Goal: Communication & Community: Answer question/provide support

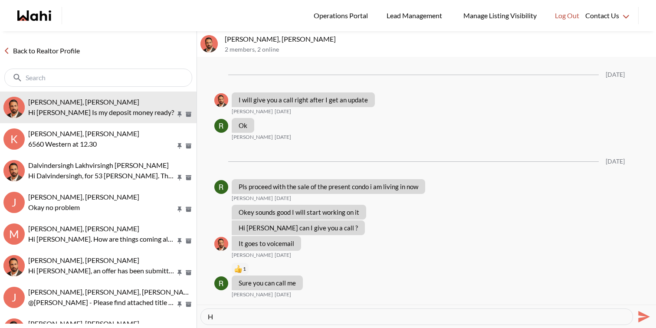
scroll to position [658, 0]
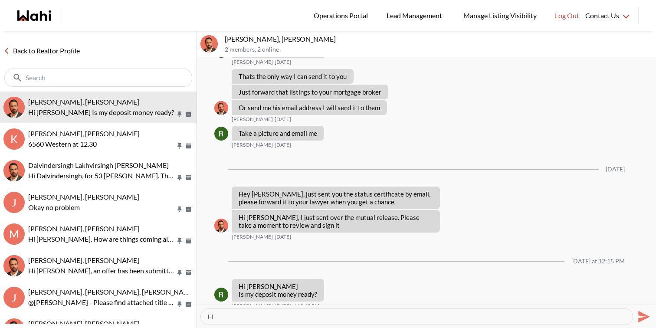
click at [248, 320] on textarea "H" at bounding box center [417, 316] width 418 height 9
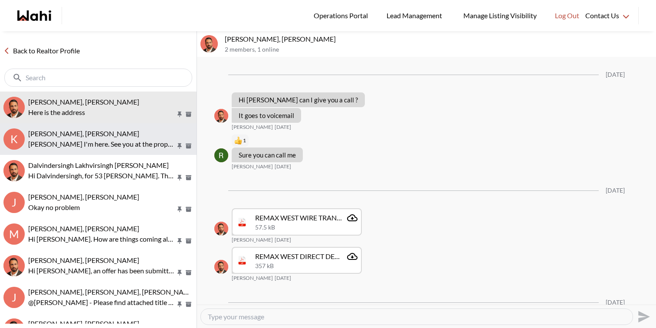
scroll to position [620, 0]
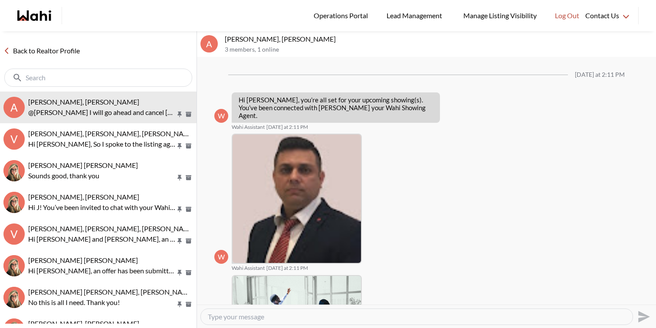
scroll to position [773, 0]
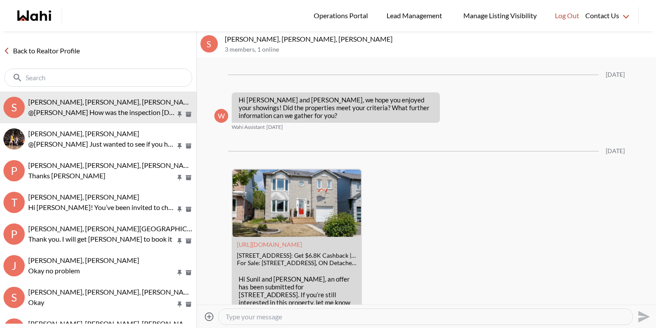
scroll to position [1753, 0]
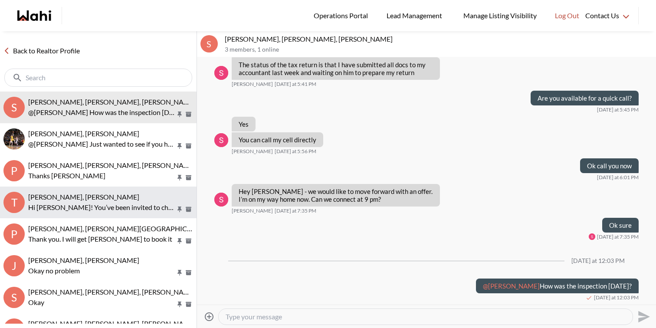
click at [140, 210] on p "Hi Tasneem! You’ve been invited to chat with your Wahi Realtor, Faraz. Feel fre…" at bounding box center [101, 207] width 147 height 10
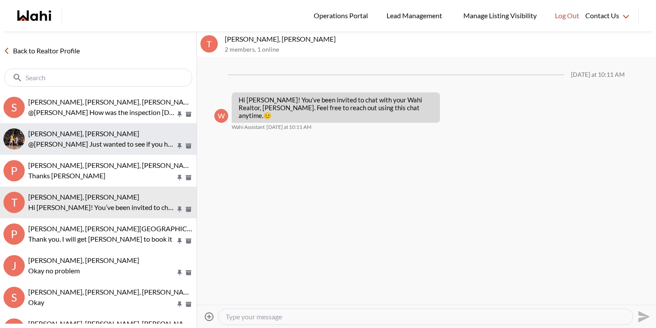
click at [127, 139] on p "@aleandro green Just wanted to see if you have made a decision and would like u…" at bounding box center [101, 144] width 147 height 10
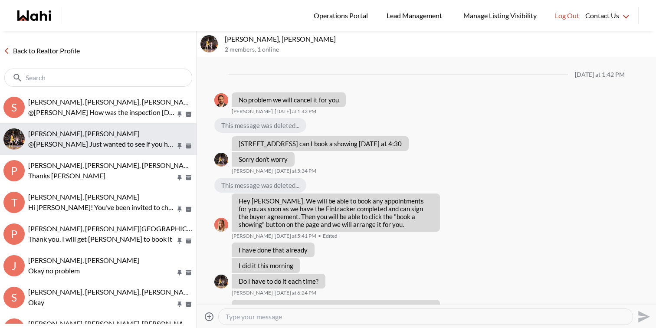
scroll to position [626, 0]
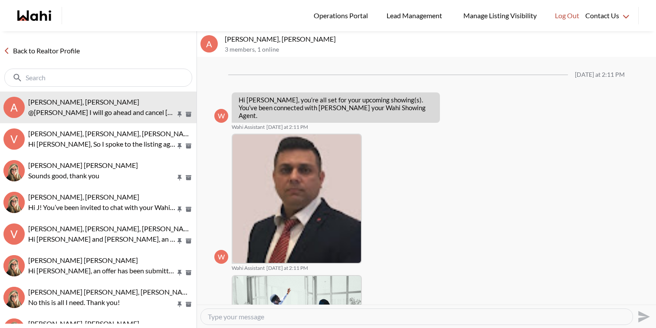
scroll to position [773, 0]
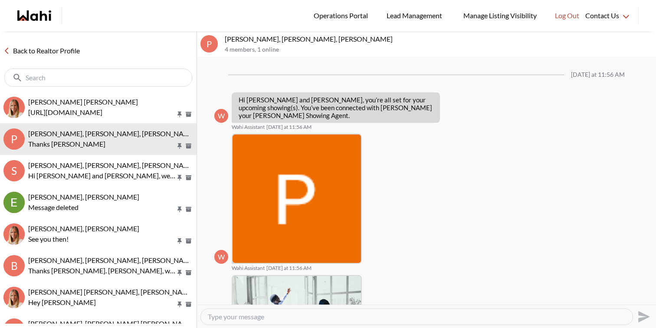
scroll to position [745, 0]
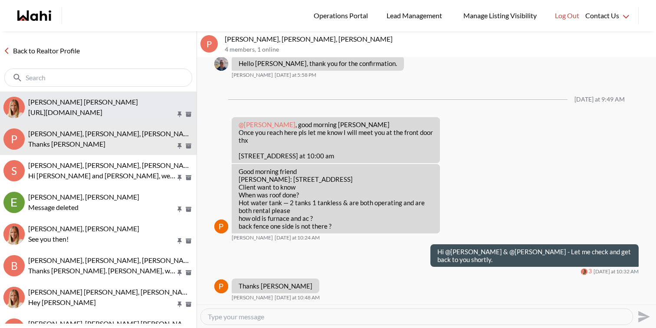
click at [131, 93] on button "[PERSON_NAME] [PERSON_NAME] [URL][DOMAIN_NAME]" at bounding box center [98, 108] width 197 height 32
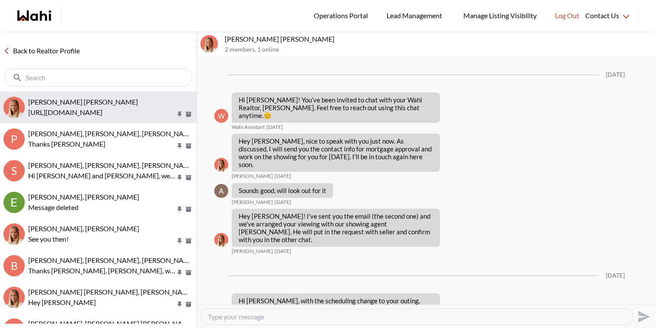
scroll to position [317, 0]
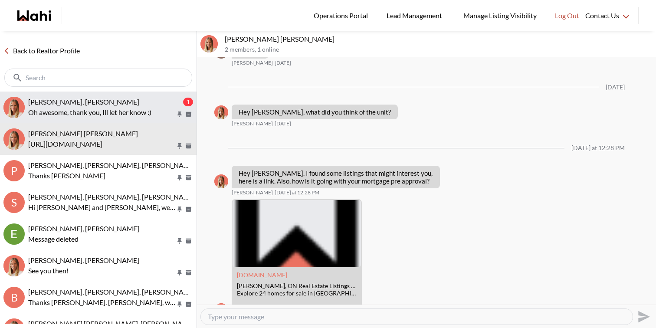
click at [137, 95] on button "Michael Jezioranski, Michelle 1 Oh awesome, thank you, Ill let her know :)" at bounding box center [98, 108] width 197 height 32
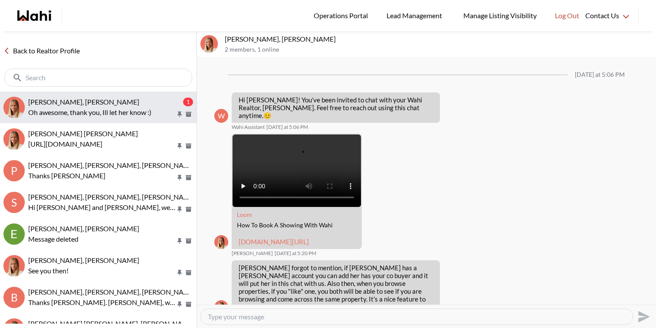
scroll to position [89, 0]
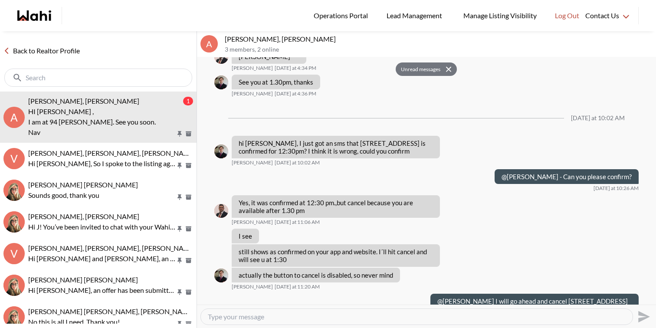
scroll to position [873, 0]
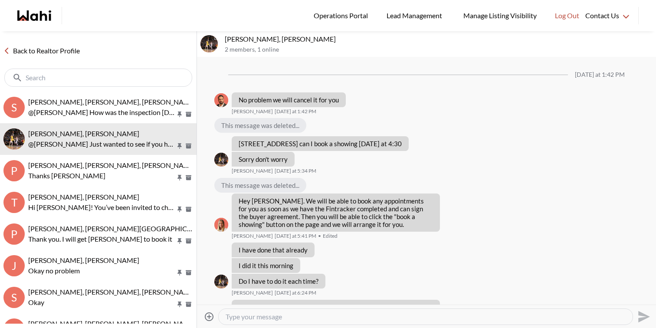
scroll to position [626, 0]
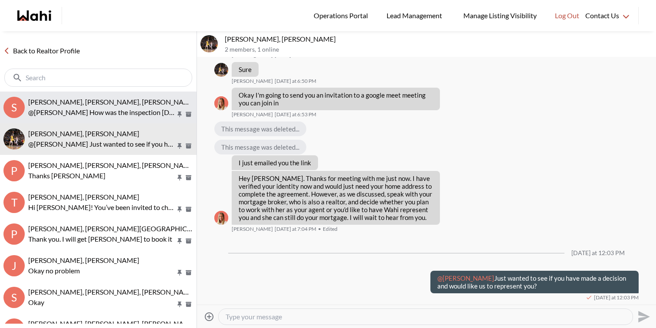
click at [119, 93] on button "S [PERSON_NAME], [PERSON_NAME], [PERSON_NAME] @[PERSON_NAME] How was the inspec…" at bounding box center [98, 108] width 197 height 32
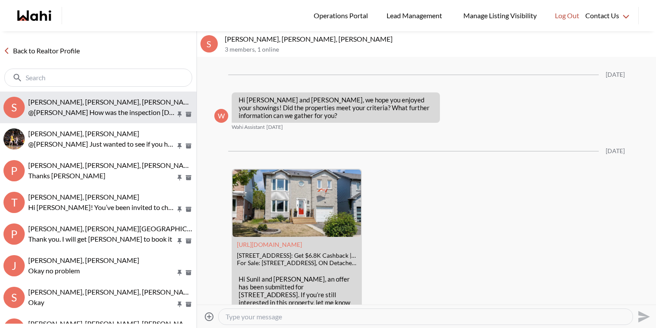
scroll to position [1753, 0]
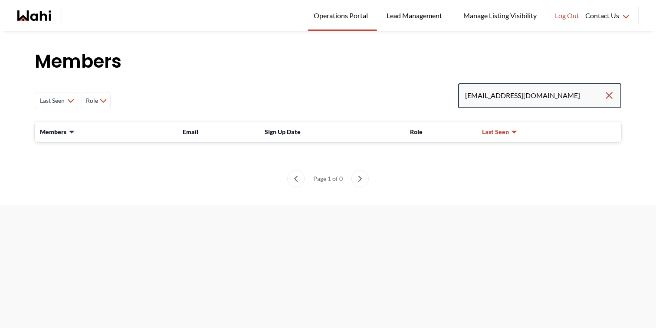
click at [556, 95] on input "[EMAIL_ADDRESS][DOMAIN_NAME]" at bounding box center [534, 96] width 139 height 16
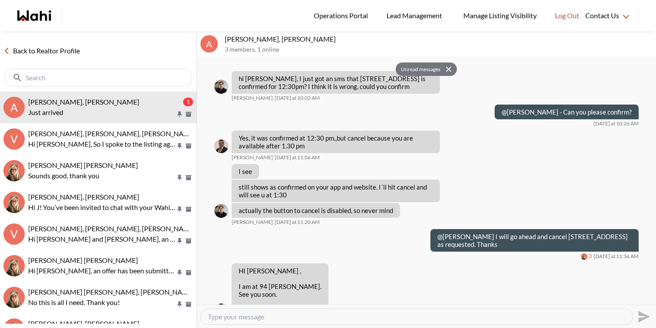
scroll to position [899, 0]
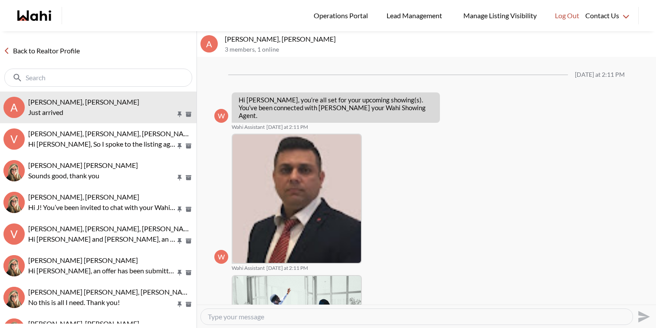
scroll to position [864, 0]
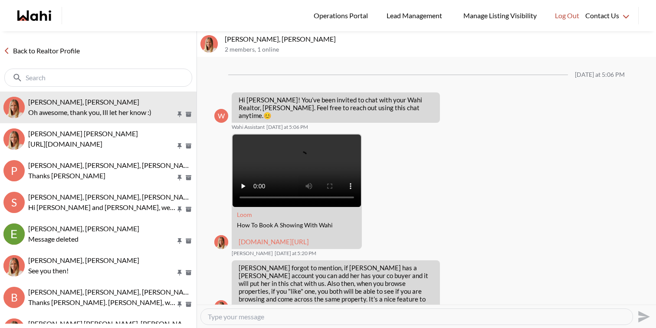
scroll to position [89, 0]
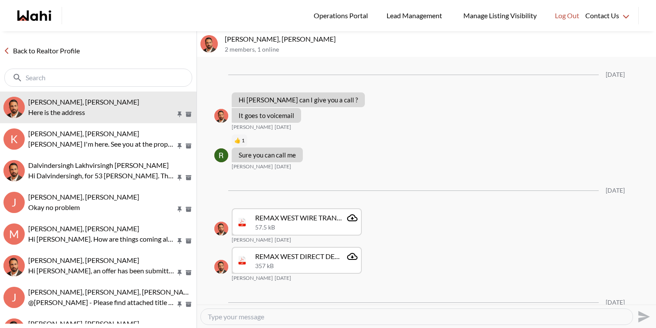
scroll to position [620, 0]
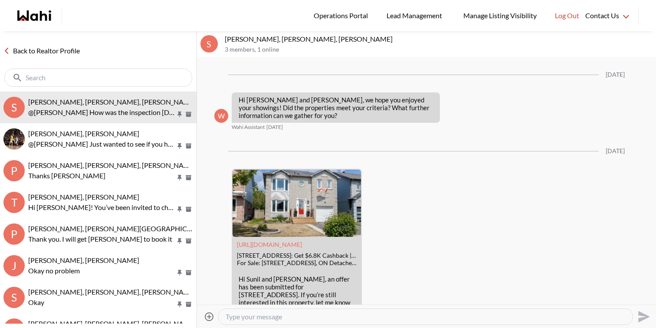
scroll to position [1753, 0]
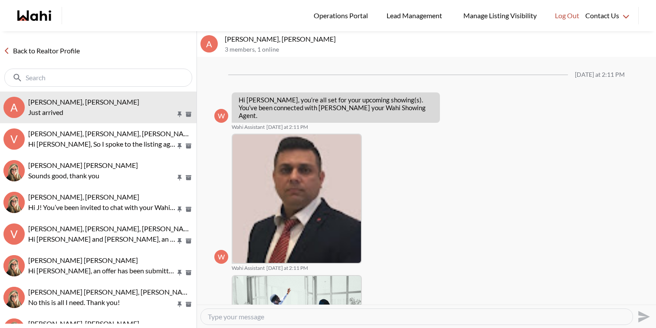
scroll to position [864, 0]
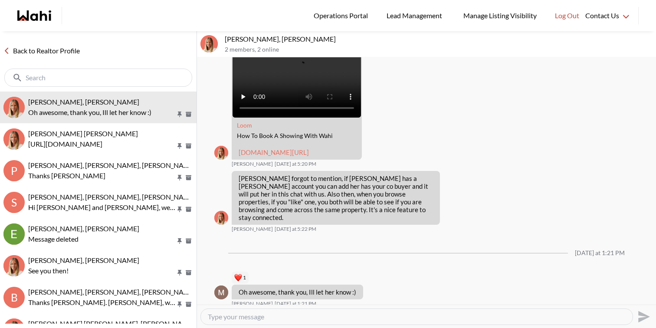
scroll to position [103, 0]
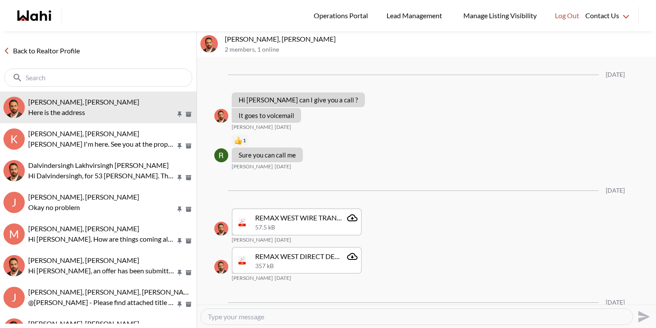
scroll to position [620, 0]
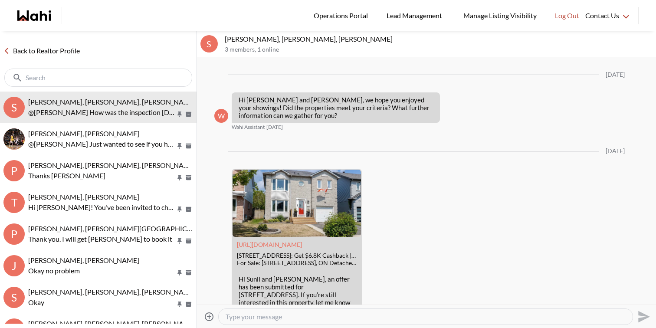
scroll to position [1753, 0]
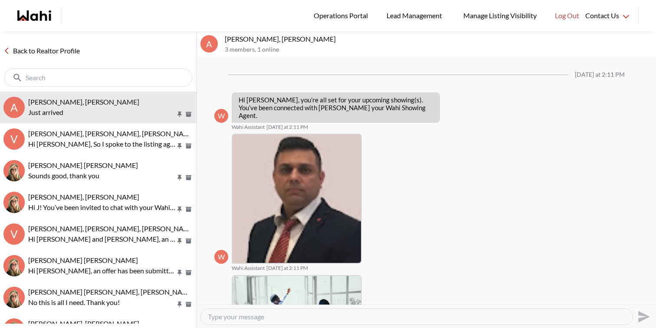
scroll to position [864, 0]
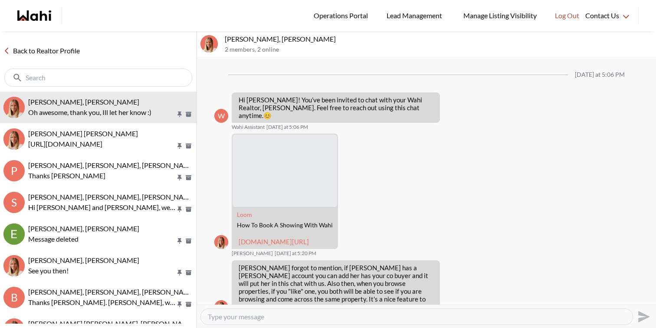
scroll to position [103, 0]
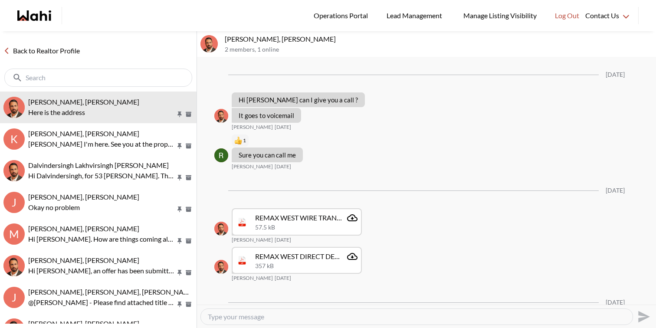
scroll to position [620, 0]
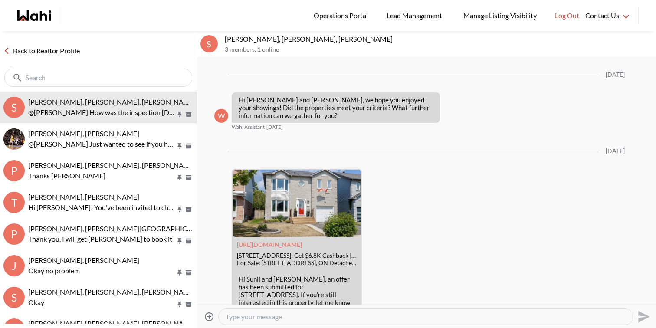
scroll to position [1753, 0]
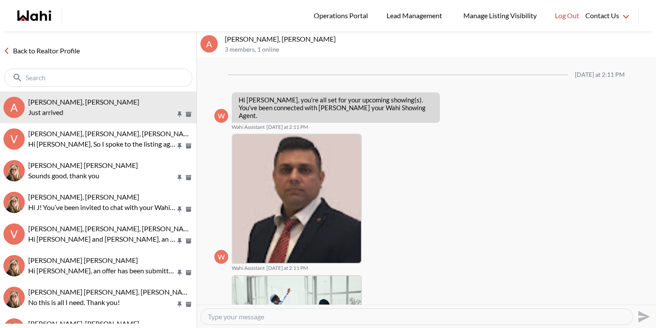
scroll to position [864, 0]
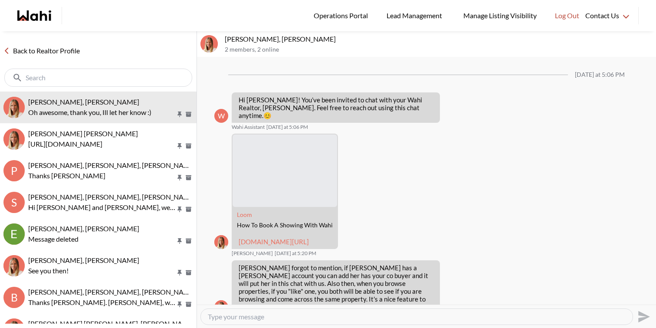
scroll to position [103, 0]
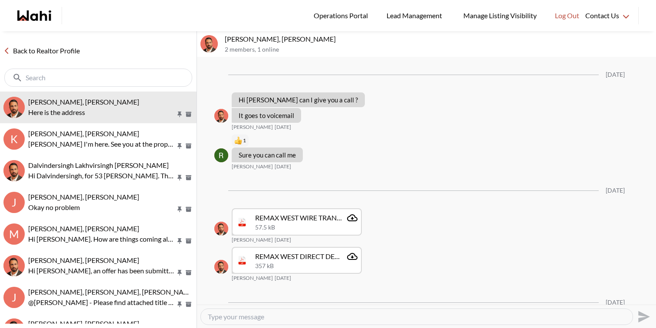
scroll to position [620, 0]
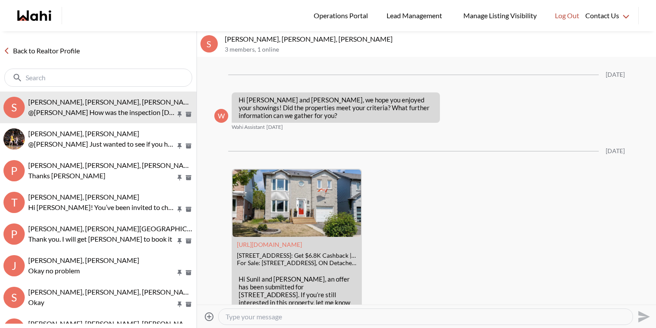
scroll to position [1753, 0]
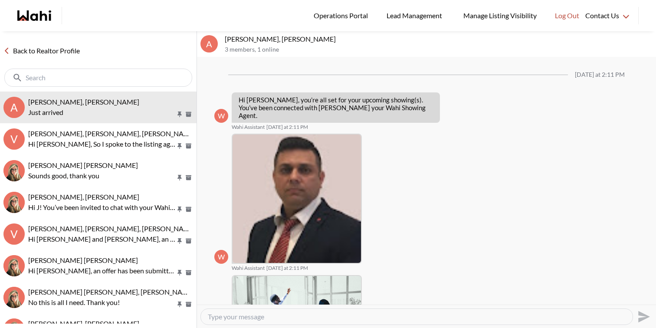
scroll to position [864, 0]
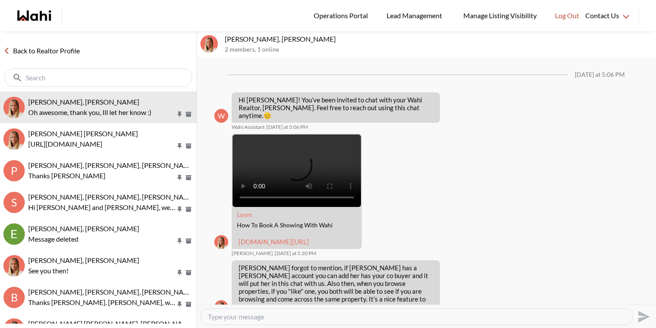
scroll to position [103, 0]
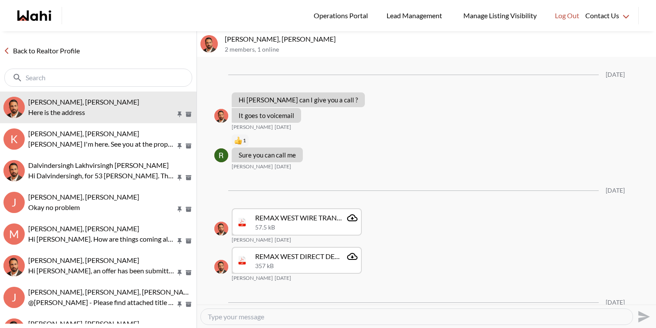
scroll to position [620, 0]
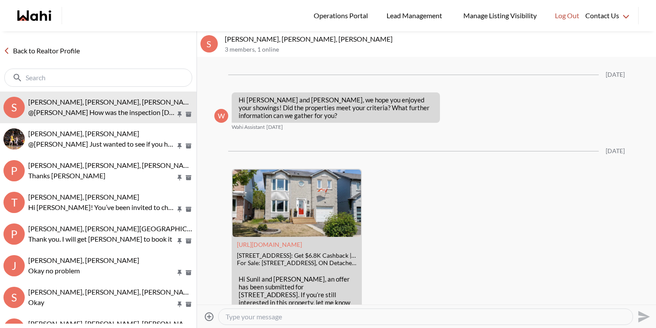
scroll to position [1753, 0]
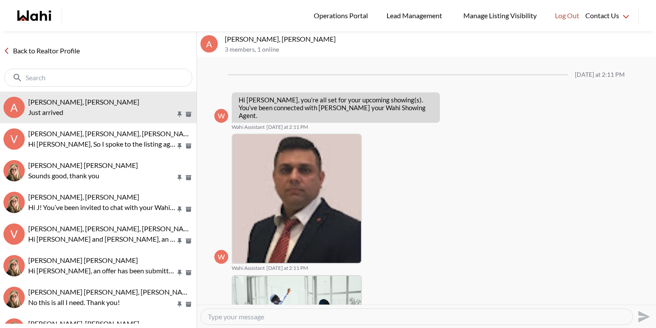
scroll to position [864, 0]
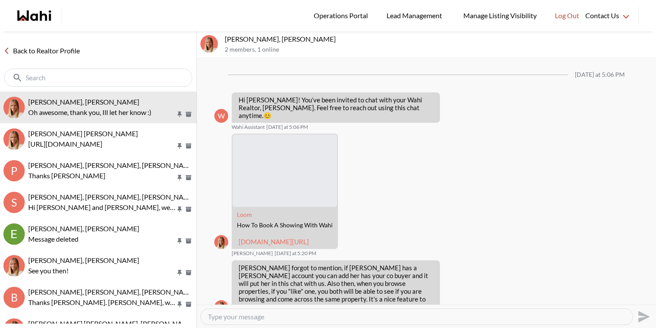
scroll to position [103, 0]
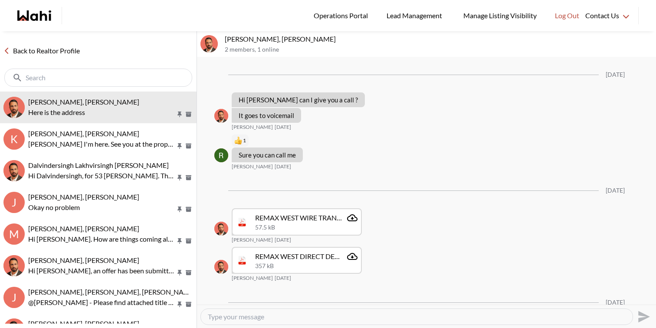
scroll to position [620, 0]
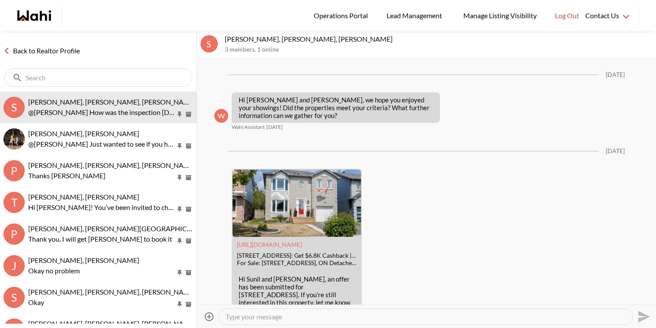
scroll to position [1753, 0]
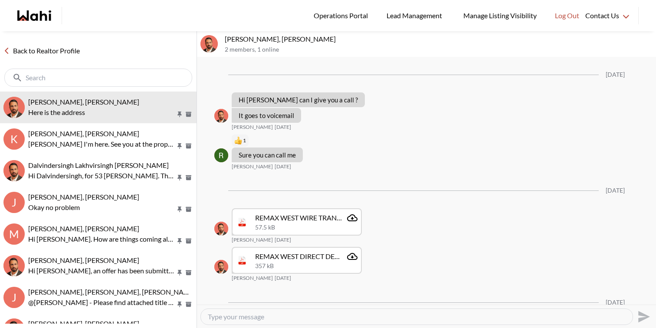
scroll to position [620, 0]
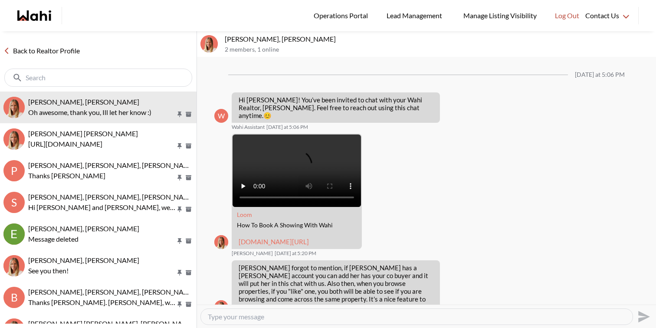
scroll to position [103, 0]
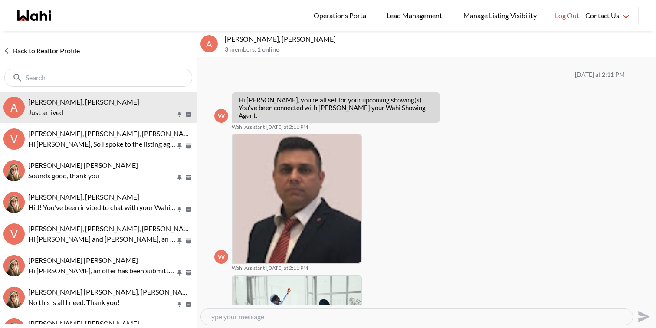
scroll to position [864, 0]
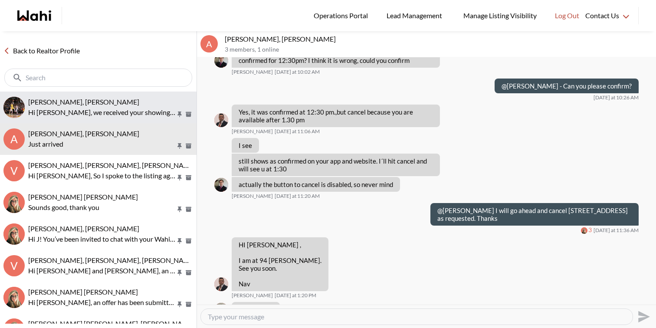
click at [107, 115] on p "Hi [PERSON_NAME], we received your showing requests - exciting 🎉 . We will be i…" at bounding box center [101, 112] width 147 height 10
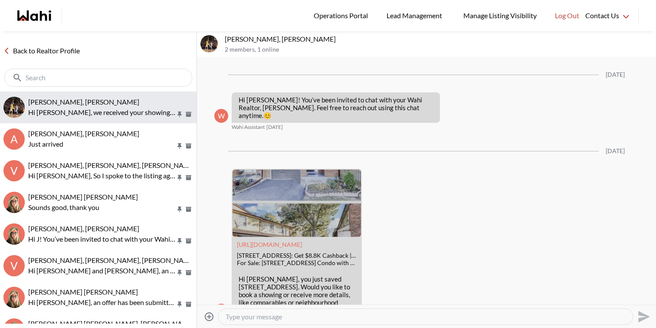
scroll to position [2153, 0]
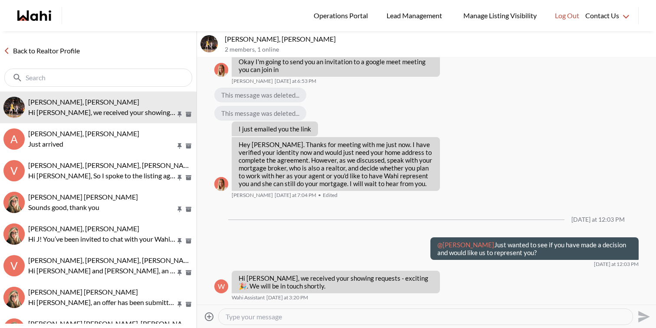
click at [257, 318] on textarea "Type your message" at bounding box center [426, 316] width 400 height 9
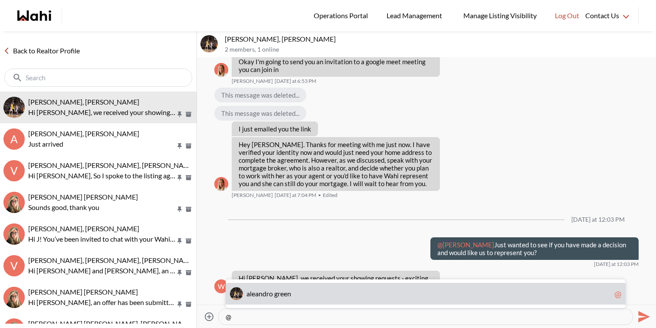
click at [269, 294] on span "r" at bounding box center [267, 293] width 3 height 8
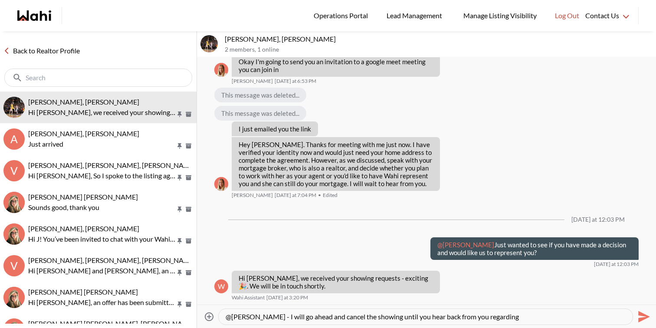
drag, startPoint x: 397, startPoint y: 318, endPoint x: 553, endPoint y: 318, distance: 156.2
click at [553, 318] on textarea "@[PERSON_NAME] - I will go ahead and cancel the showing until you hear back fro…" at bounding box center [426, 316] width 400 height 9
type textarea "@[PERSON_NAME] - I will go ahead and cancel the showing for the time being. Fee…"
click at [642, 318] on icon "Send" at bounding box center [644, 317] width 12 height 12
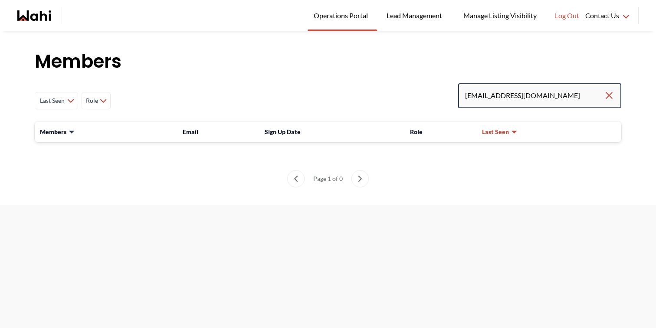
click at [537, 98] on input "nithyamohan0507@gmail.com" at bounding box center [534, 96] width 139 height 16
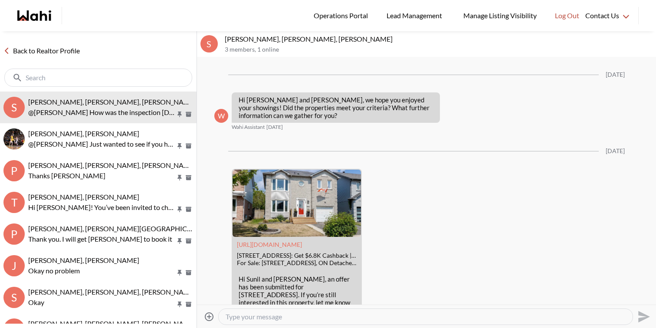
scroll to position [1753, 0]
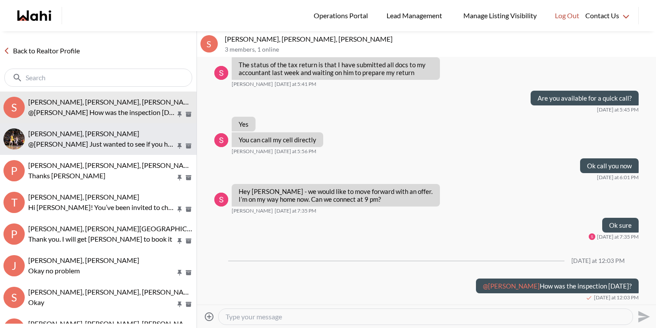
click at [141, 140] on p "@aleandro green Just wanted to see if you have made a decision and would like u…" at bounding box center [101, 144] width 147 height 10
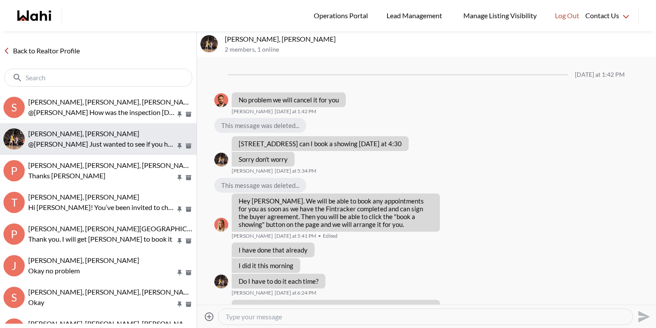
scroll to position [626, 0]
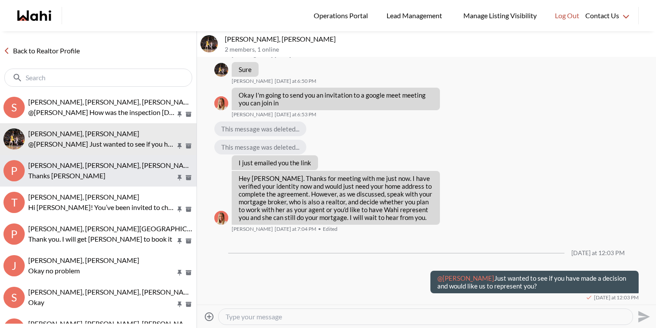
click at [134, 174] on p "Thanks Paul" at bounding box center [101, 175] width 147 height 10
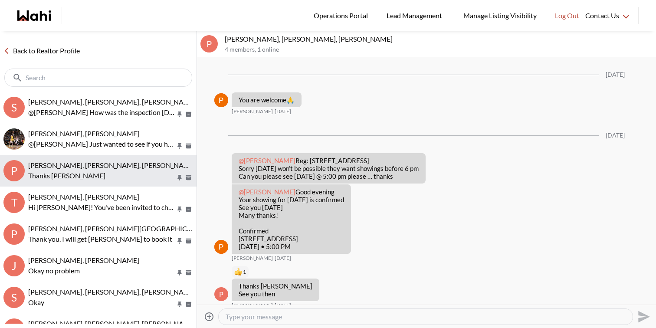
scroll to position [1467, 0]
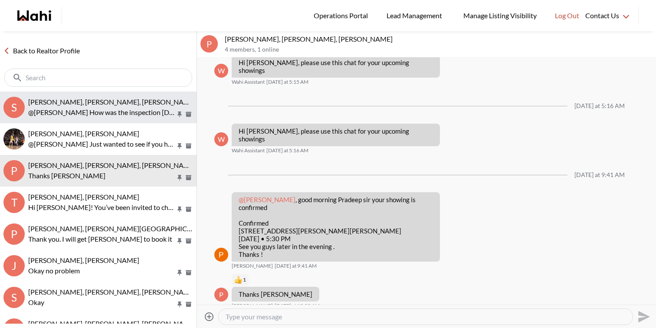
click at [159, 114] on p "@Sunil Murali How was the inspection yesterday?" at bounding box center [101, 112] width 147 height 10
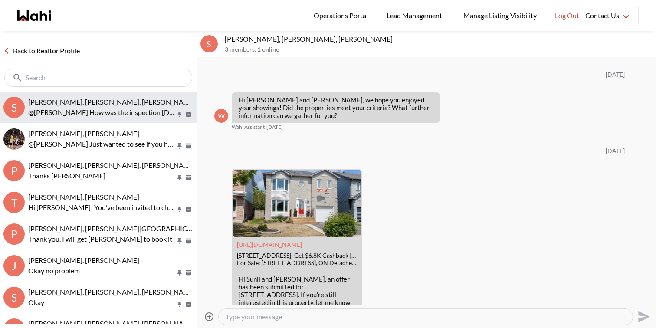
scroll to position [1753, 0]
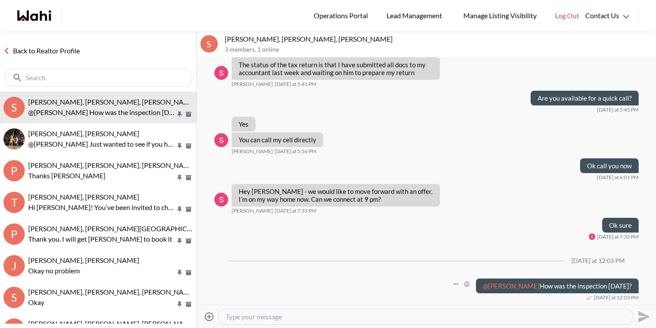
drag, startPoint x: 534, startPoint y: 286, endPoint x: 636, endPoint y: 289, distance: 102.0
click at [636, 289] on div "@Sunil Murali How was the inspection yesterday?" at bounding box center [557, 285] width 163 height 15
copy p "How was the inspection yesterday?"
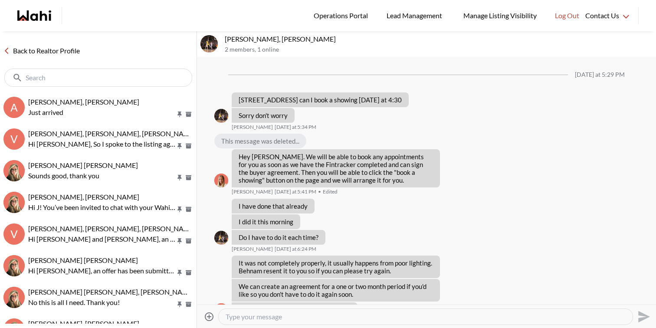
scroll to position [649, 0]
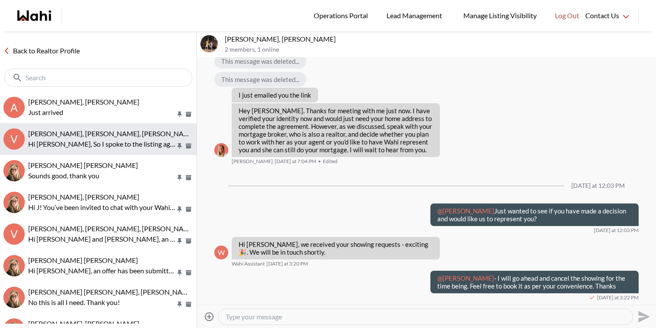
click at [81, 140] on p "Hi [PERSON_NAME], So I spoke to the listing agent and she told me that the curr…" at bounding box center [101, 144] width 147 height 10
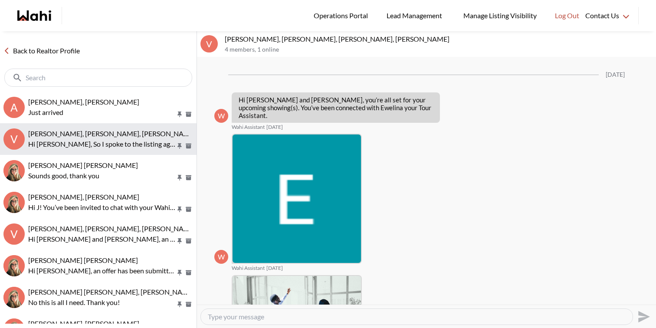
scroll to position [932, 0]
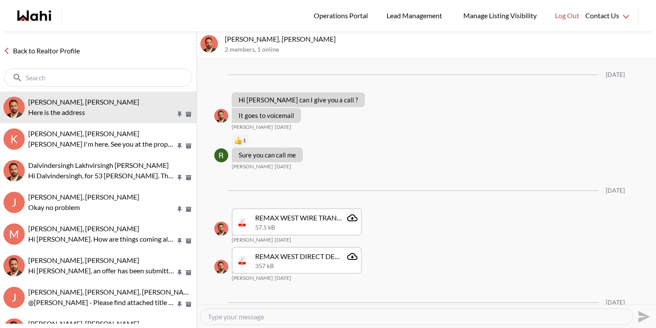
scroll to position [620, 0]
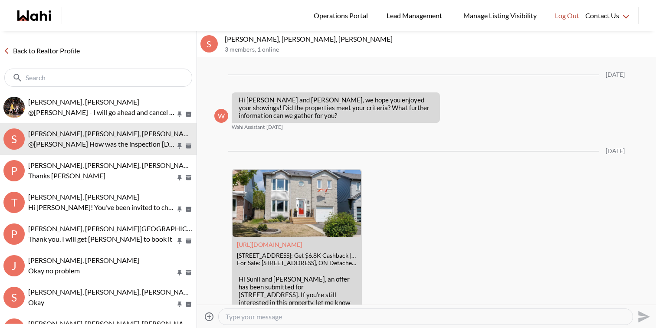
scroll to position [1753, 0]
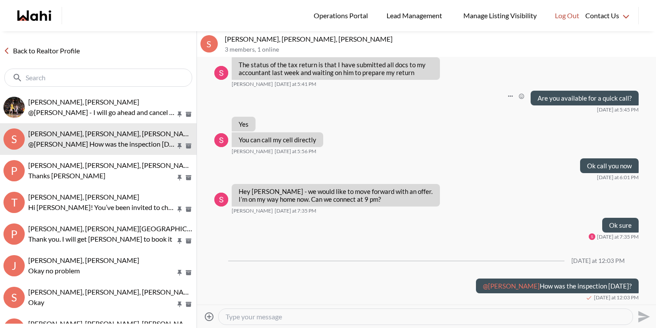
click at [357, 102] on div "Are you available for a quick call? Last Tuesday at 5:45 PM" at bounding box center [426, 102] width 424 height 23
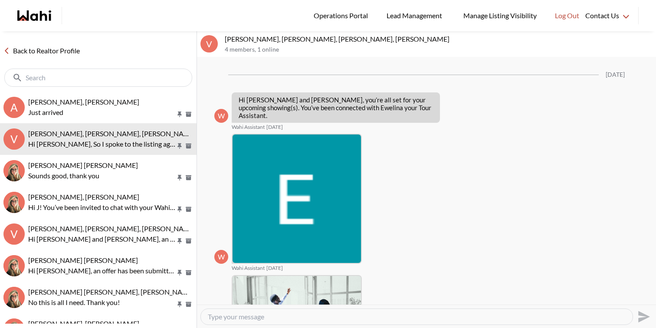
scroll to position [932, 0]
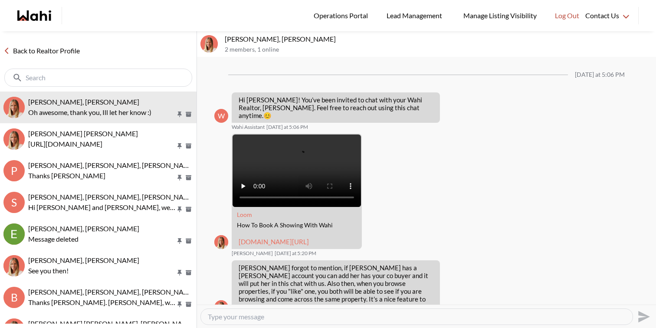
scroll to position [103, 0]
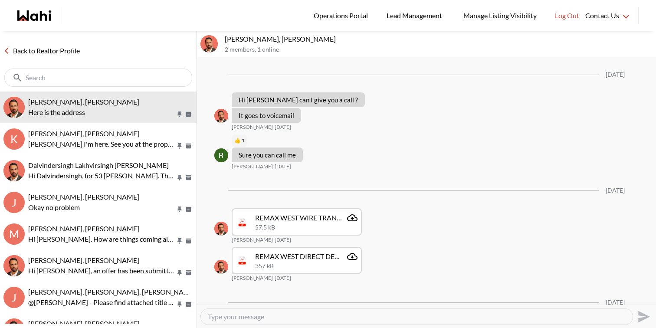
scroll to position [620, 0]
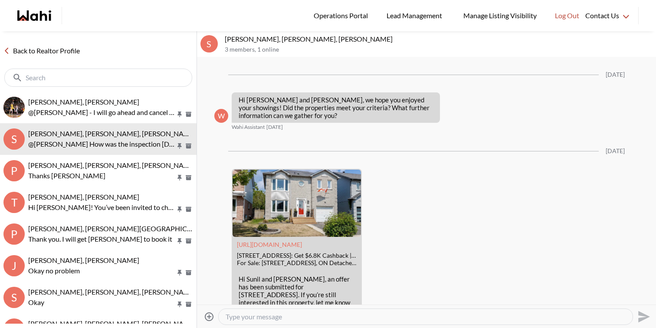
scroll to position [1753, 0]
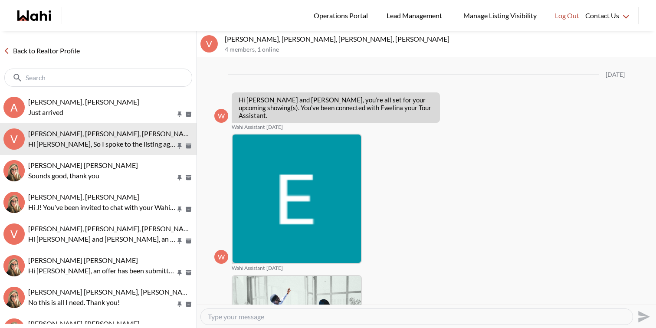
scroll to position [932, 0]
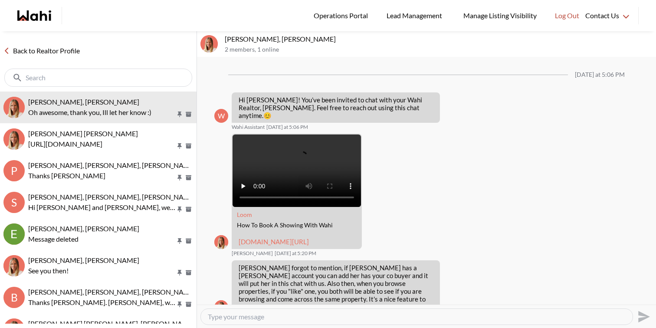
scroll to position [103, 0]
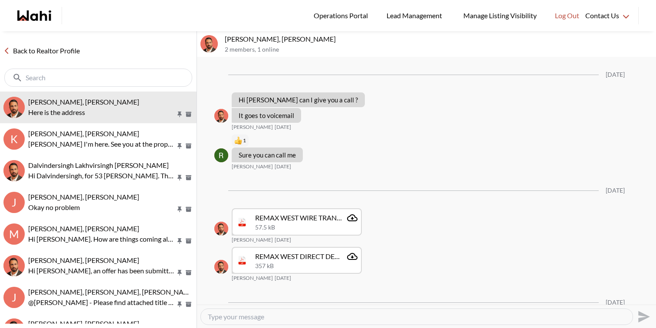
scroll to position [620, 0]
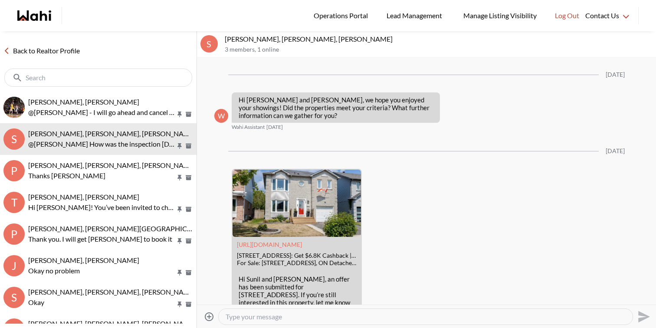
scroll to position [1753, 0]
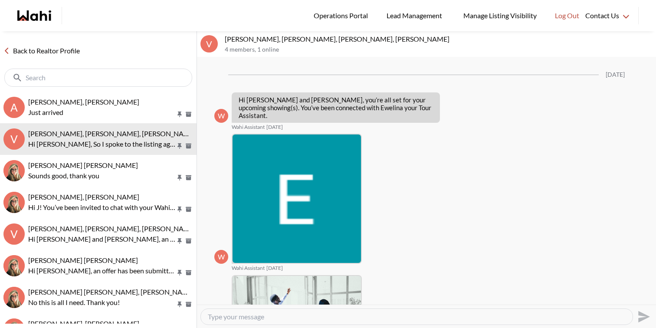
scroll to position [932, 0]
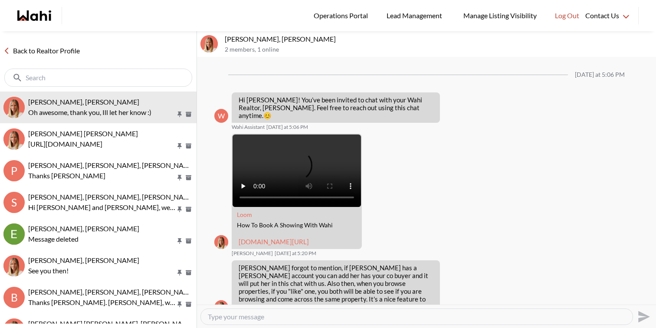
scroll to position [103, 0]
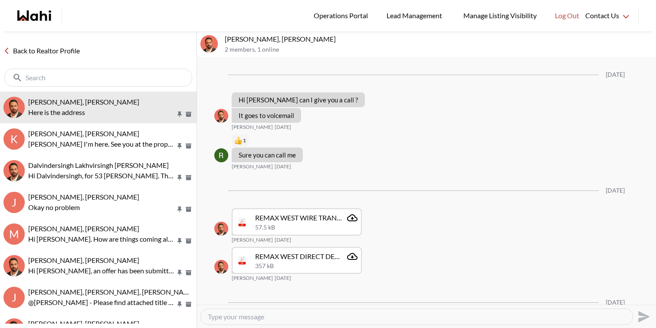
scroll to position [620, 0]
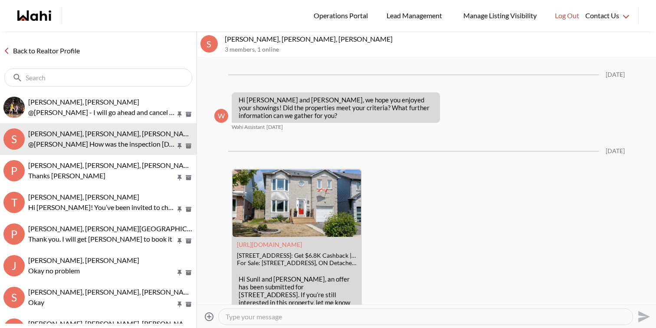
scroll to position [1753, 0]
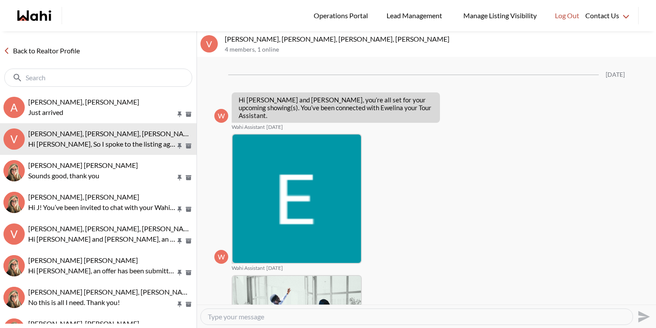
scroll to position [932, 0]
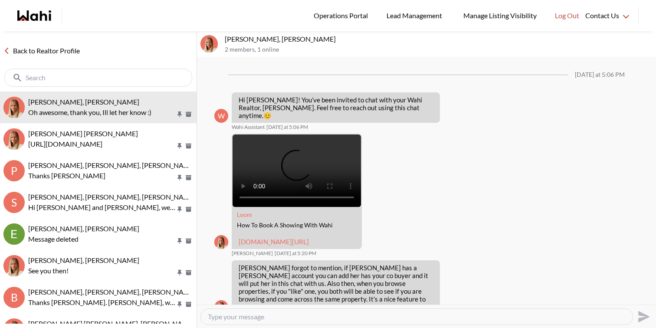
scroll to position [103, 0]
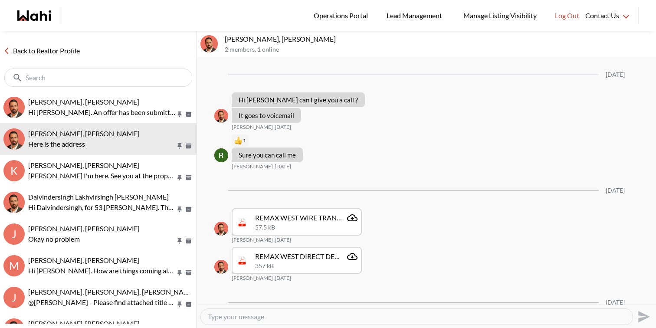
scroll to position [620, 0]
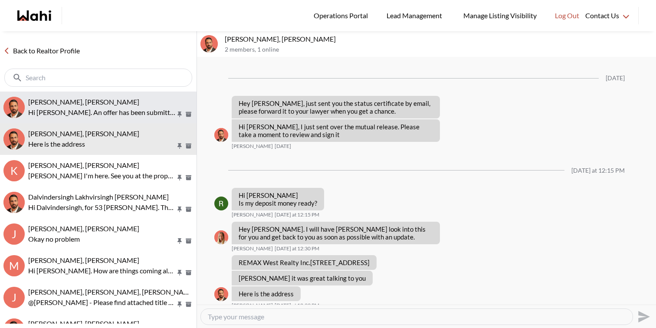
click at [133, 105] on div "[PERSON_NAME], [PERSON_NAME]" at bounding box center [110, 102] width 165 height 9
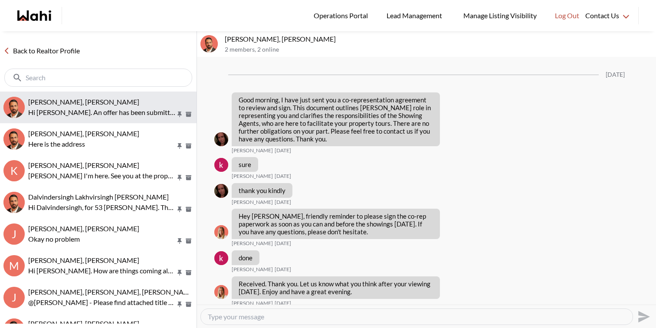
scroll to position [2244, 0]
